Goal: Navigation & Orientation: Find specific page/section

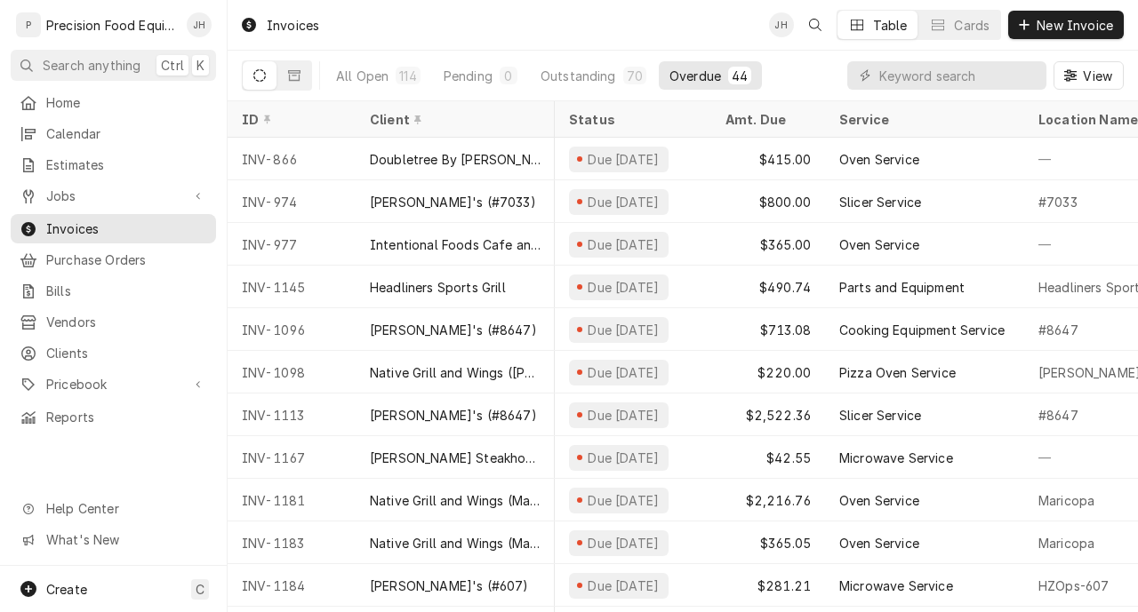
scroll to position [0, 1222]
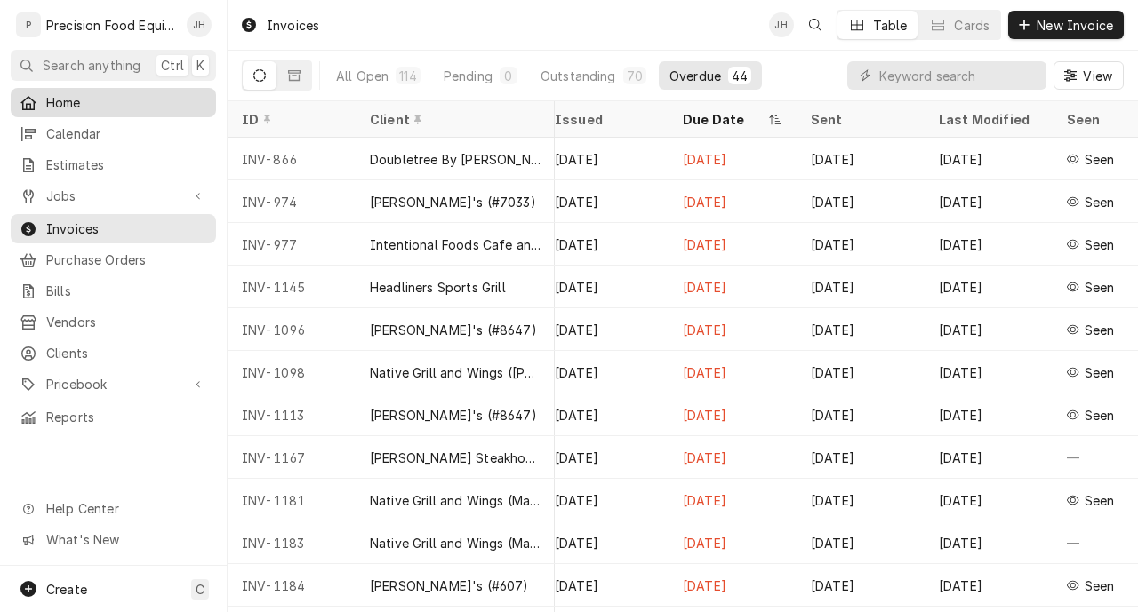
click at [106, 104] on span "Home" at bounding box center [126, 102] width 161 height 19
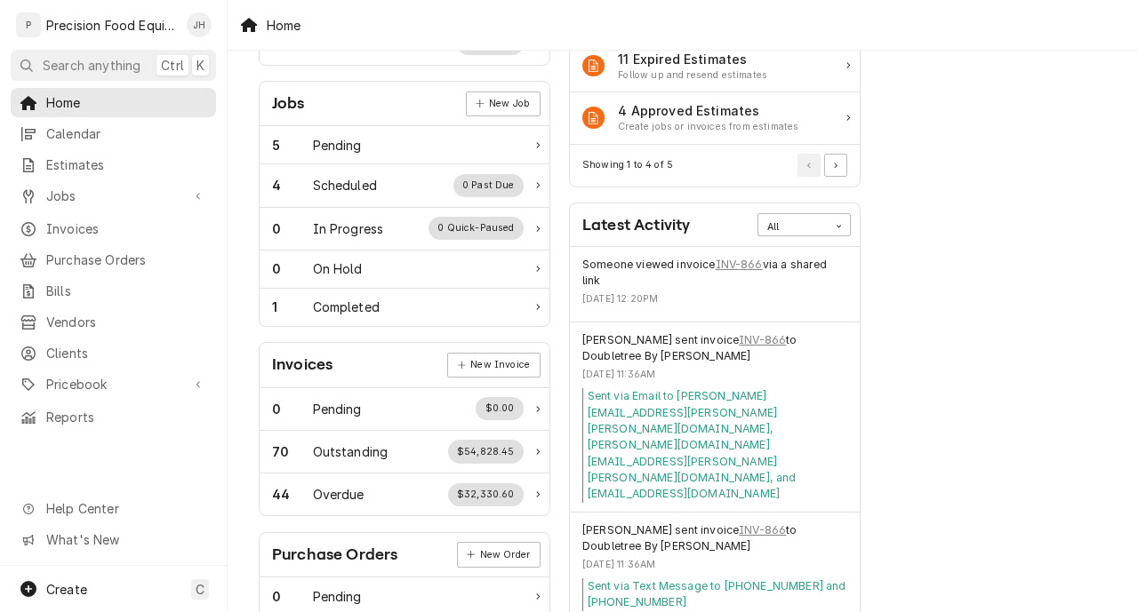
scroll to position [260, 0]
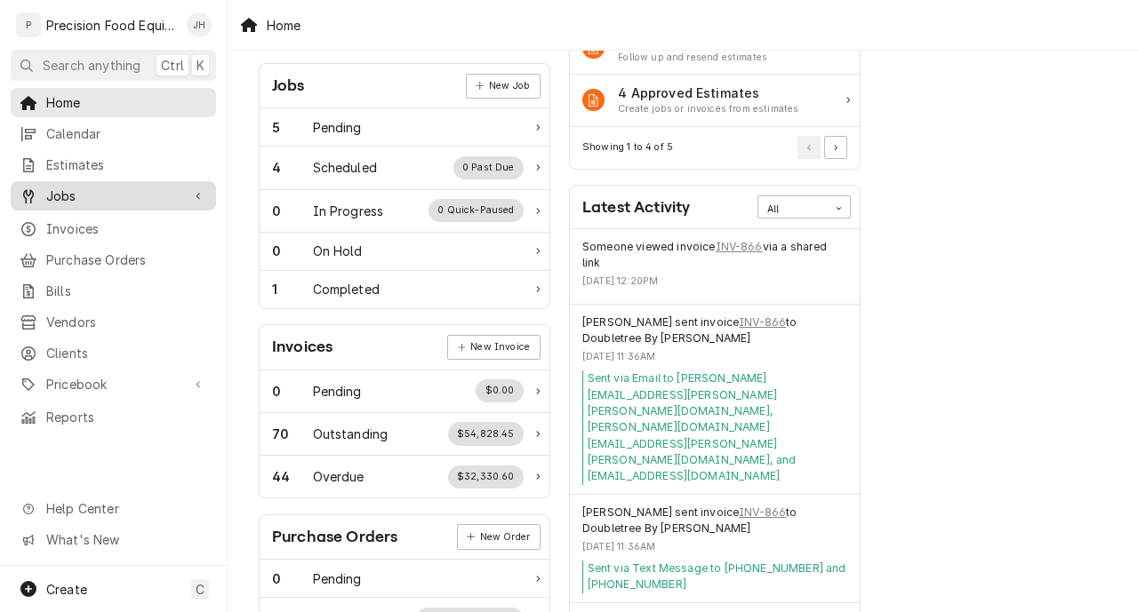
click at [128, 196] on span "Jobs" at bounding box center [113, 196] width 134 height 19
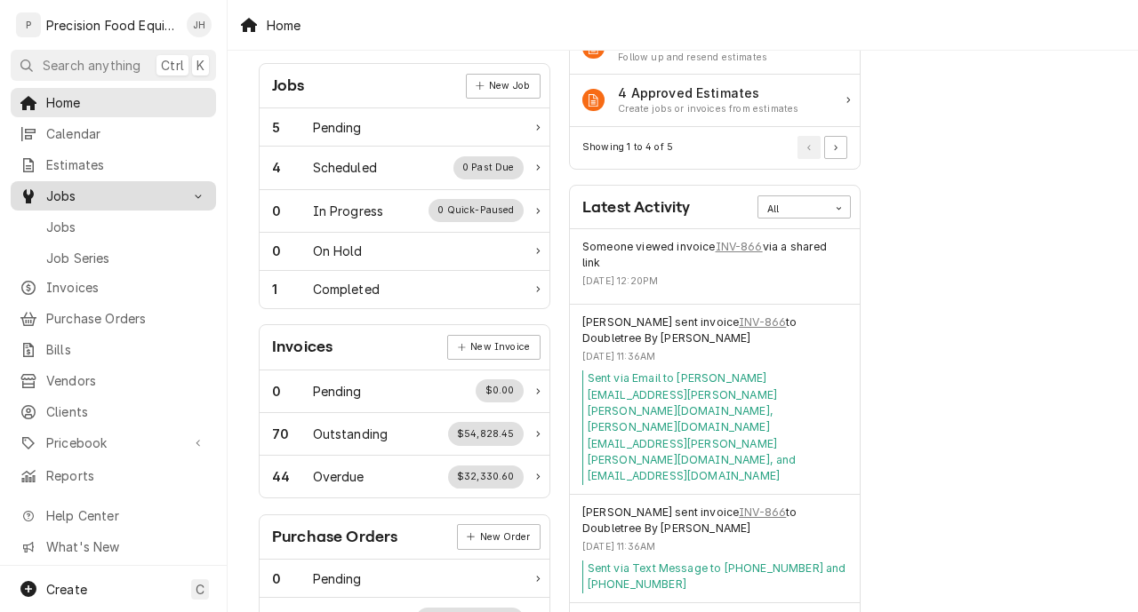
click at [123, 223] on span "Jobs" at bounding box center [126, 227] width 161 height 19
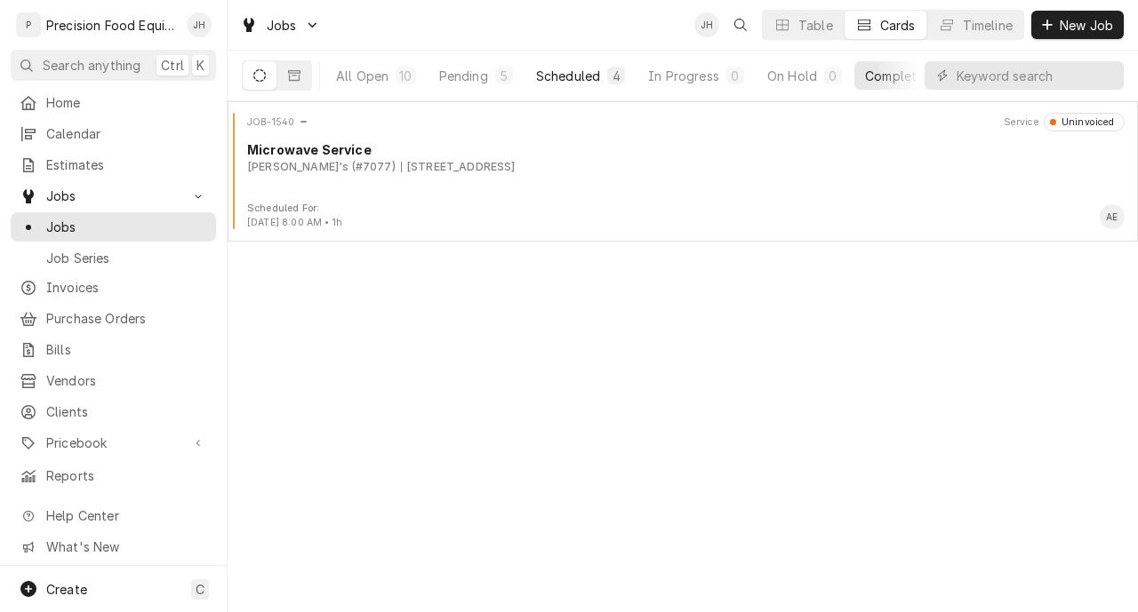
click at [579, 80] on div "Scheduled" at bounding box center [568, 76] width 64 height 19
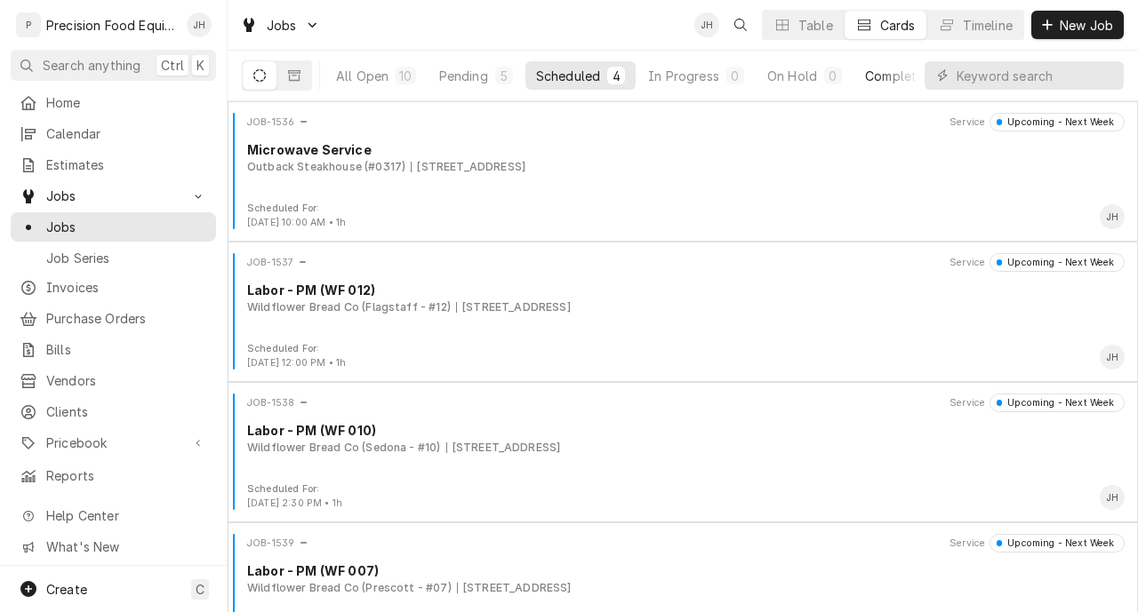
click at [889, 77] on div "Completed" at bounding box center [898, 76] width 67 height 19
